Goal: Information Seeking & Learning: Compare options

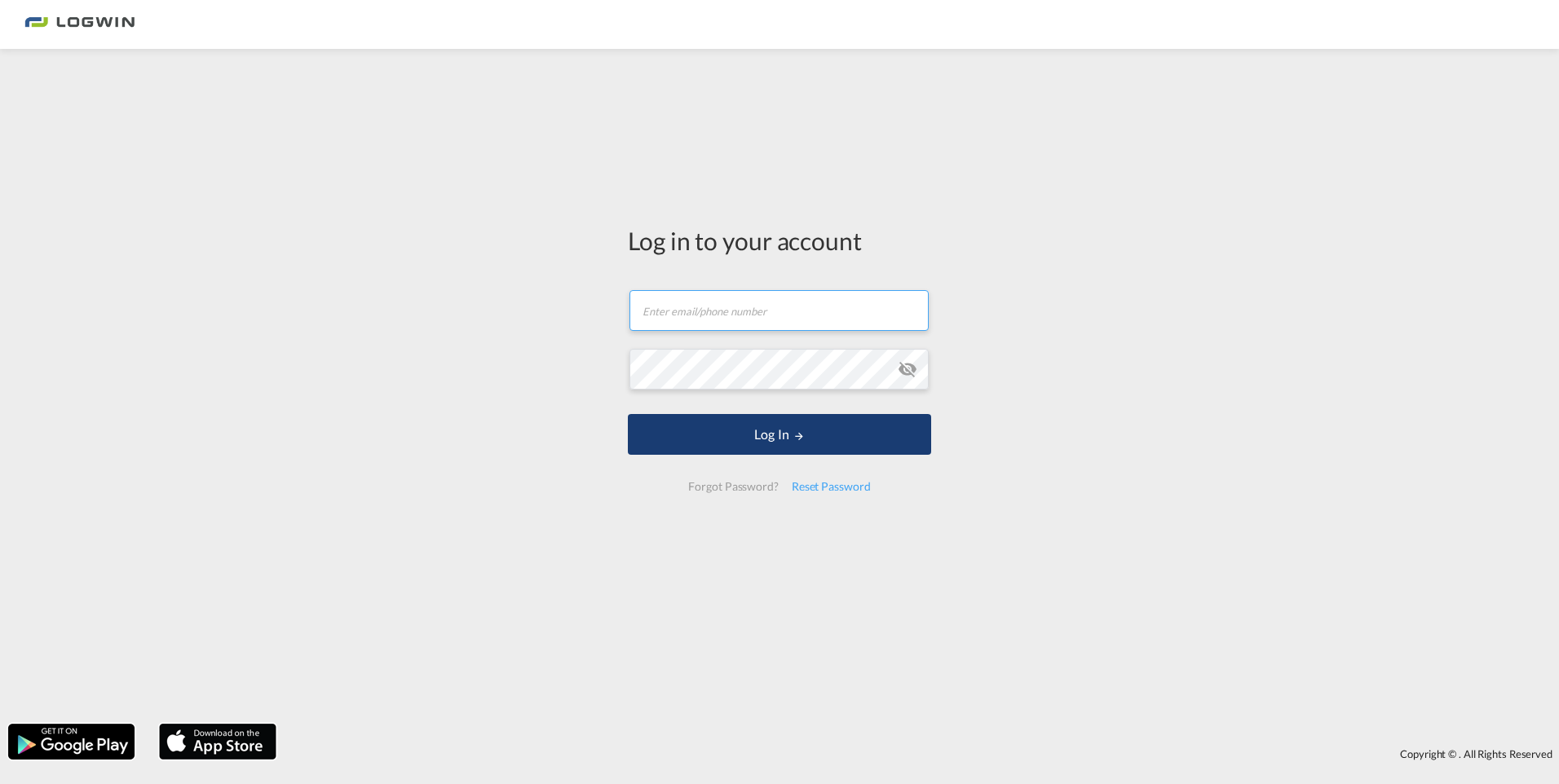
type input "[PERSON_NAME][EMAIL_ADDRESS][DOMAIN_NAME]"
click at [696, 419] on button "Log In" at bounding box center [779, 434] width 303 height 41
